Goal: Task Accomplishment & Management: Complete application form

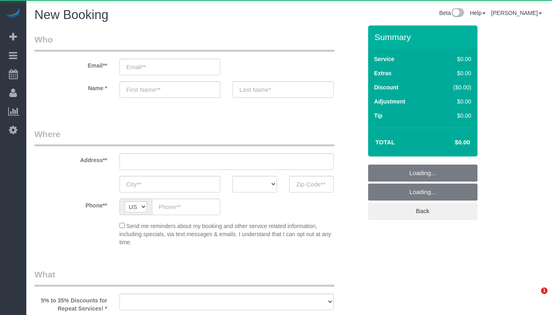
select select "object:770"
select select "512"
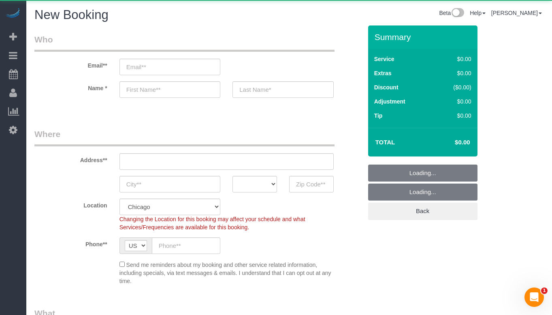
select select "object:1013"
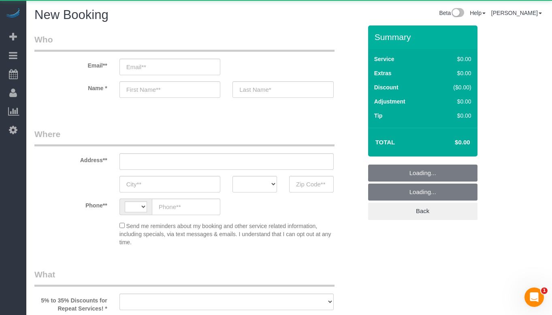
select select "string:US"
select select "512"
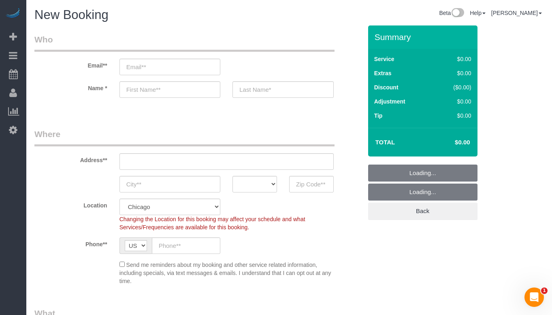
select select "object:922"
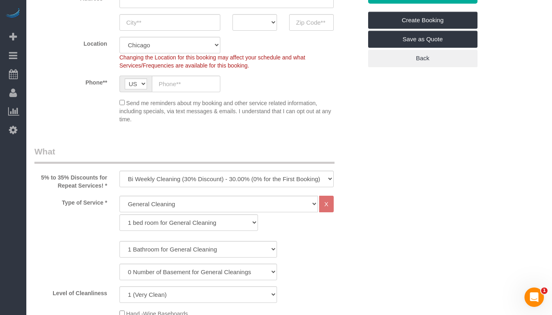
scroll to position [202, 0]
